Goal: Task Accomplishment & Management: Use online tool/utility

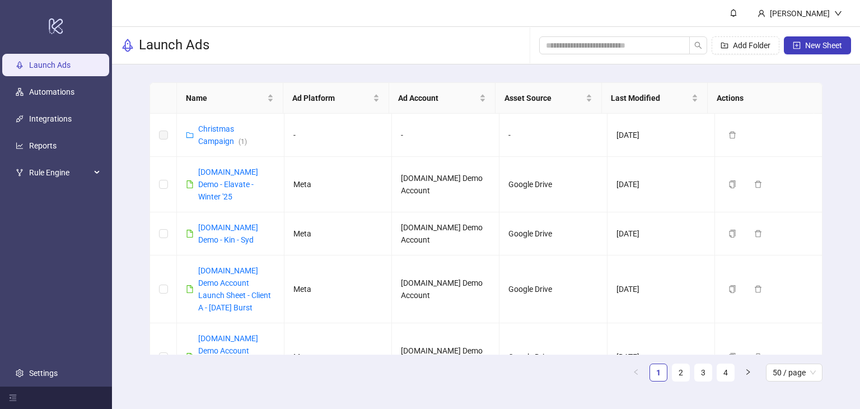
click at [827, 41] on span "New Sheet" at bounding box center [823, 45] width 37 height 9
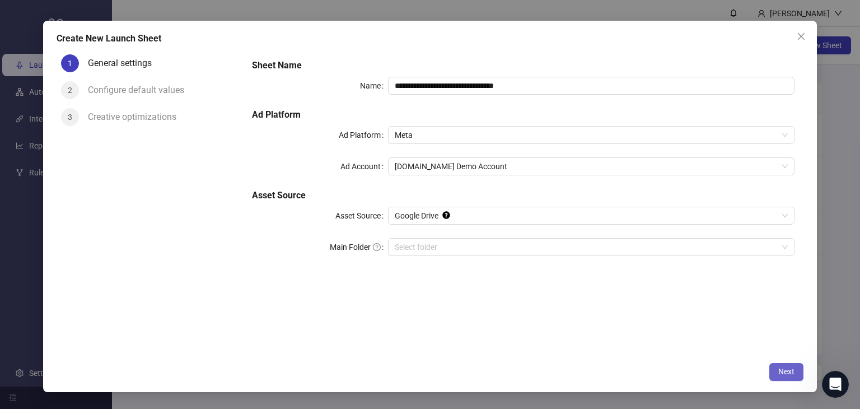
click at [784, 371] on span "Next" at bounding box center [787, 371] width 16 height 9
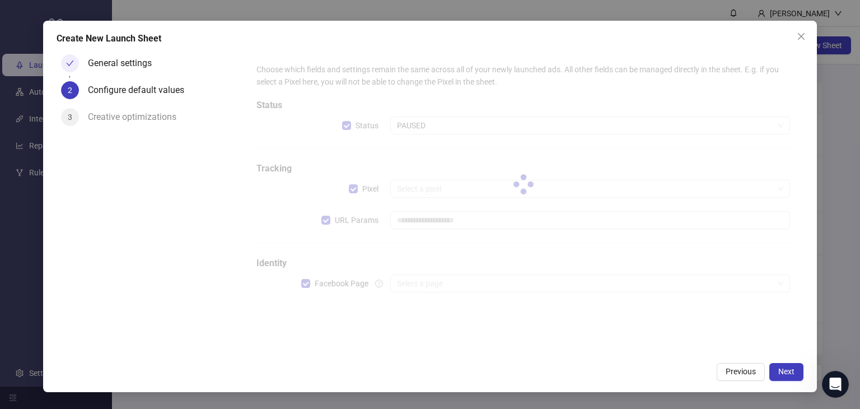
type input "**********"
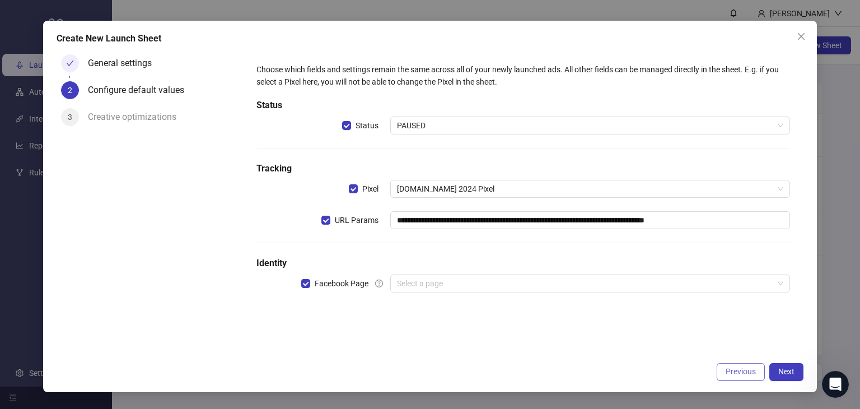
click at [735, 370] on span "Previous" at bounding box center [741, 371] width 30 height 9
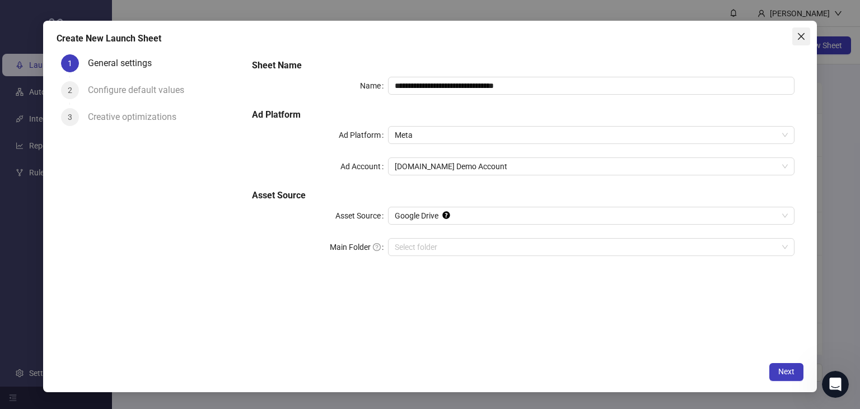
click at [800, 32] on icon "close" at bounding box center [801, 36] width 9 height 9
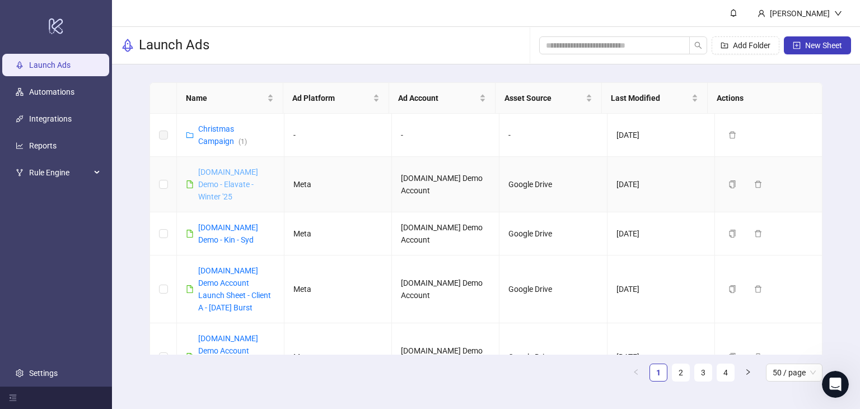
click at [238, 183] on link "[DOMAIN_NAME] Demo - Elavate - Winter '25" at bounding box center [228, 184] width 60 height 34
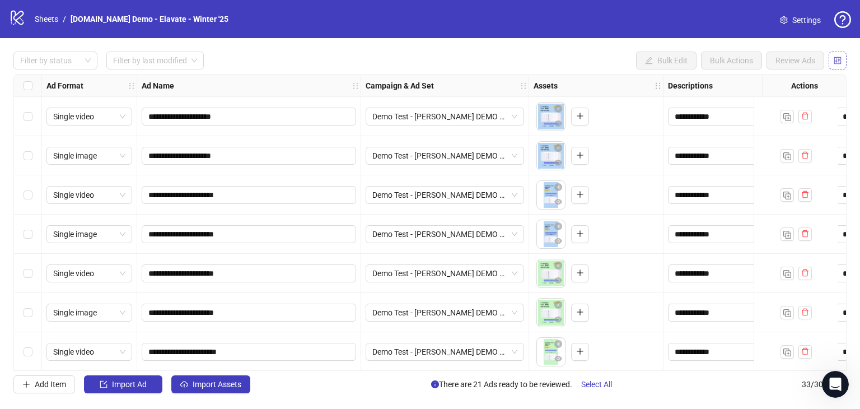
click at [841, 58] on icon "control" at bounding box center [838, 61] width 8 height 8
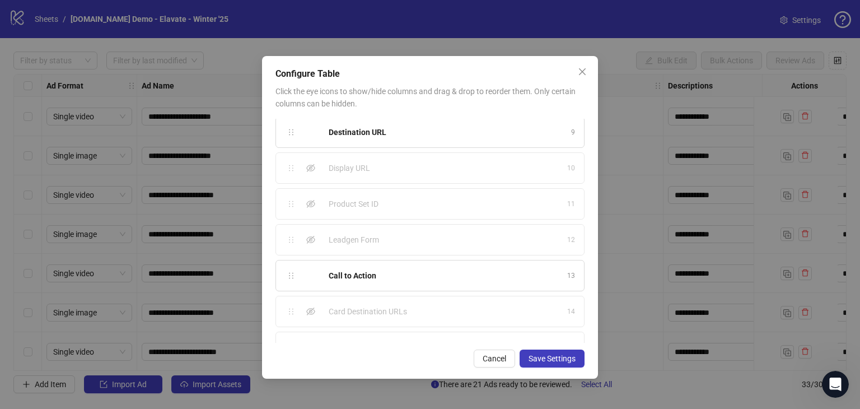
scroll to position [310, 0]
click at [495, 356] on span "Cancel" at bounding box center [495, 358] width 24 height 9
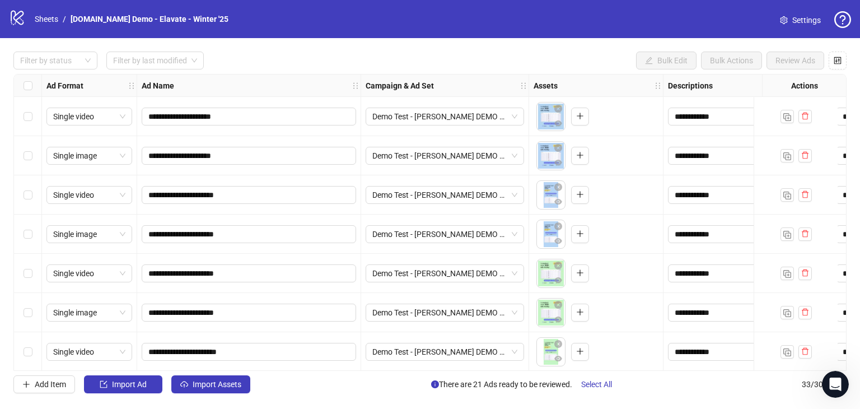
click at [659, 25] on div "logo/logo-mobile Sheets / [DOMAIN_NAME] Demo - Elavate - Winter '25 Settings" at bounding box center [430, 19] width 842 height 20
click at [48, 25] on link "Sheets" at bounding box center [46, 19] width 28 height 12
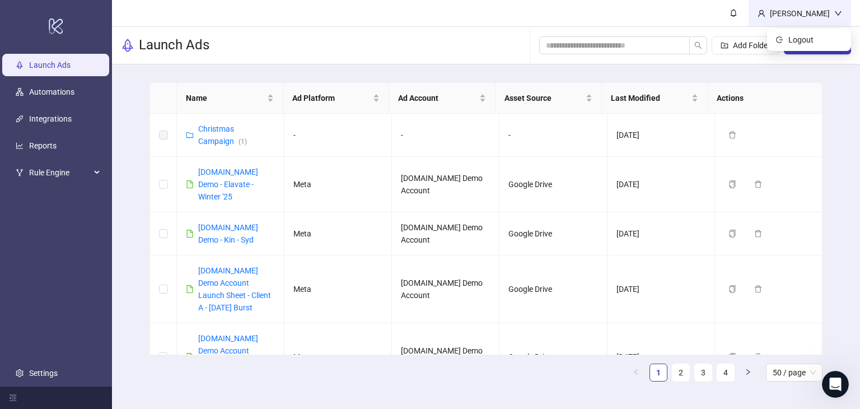
click at [804, 2] on div "[PERSON_NAME]" at bounding box center [800, 13] width 103 height 26
click at [807, 40] on span "Logout" at bounding box center [816, 40] width 54 height 12
